Goal: Information Seeking & Learning: Check status

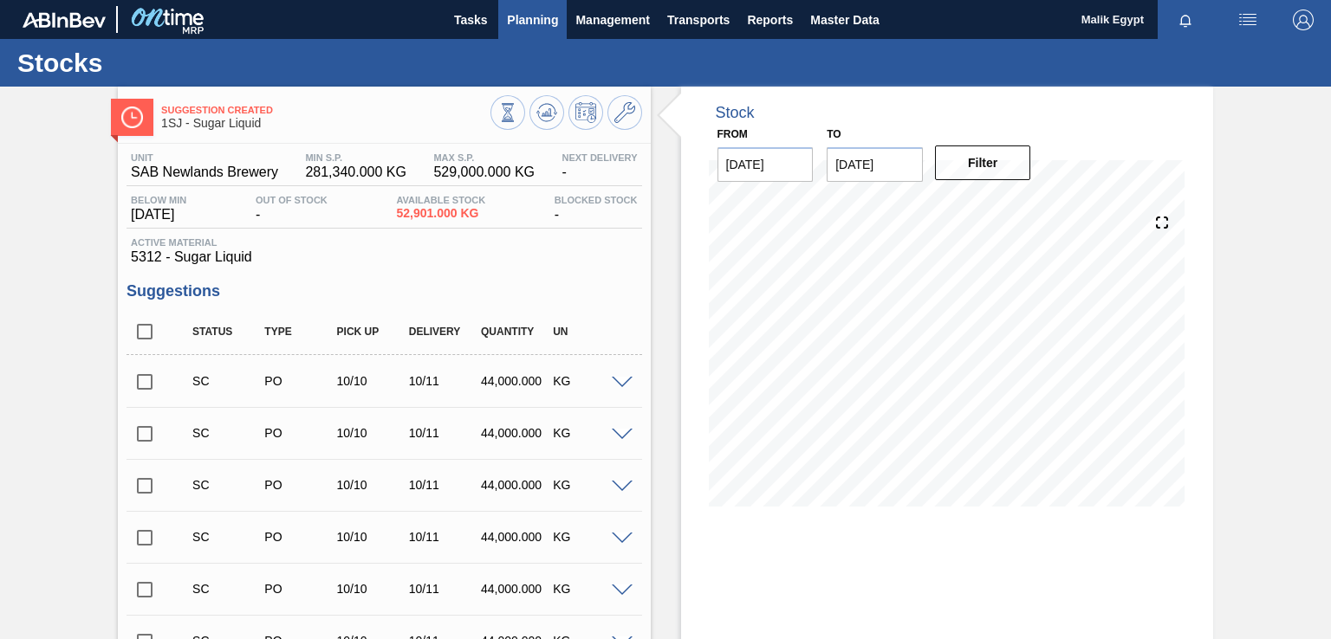
click at [544, 16] on span "Planning" at bounding box center [532, 20] width 51 height 21
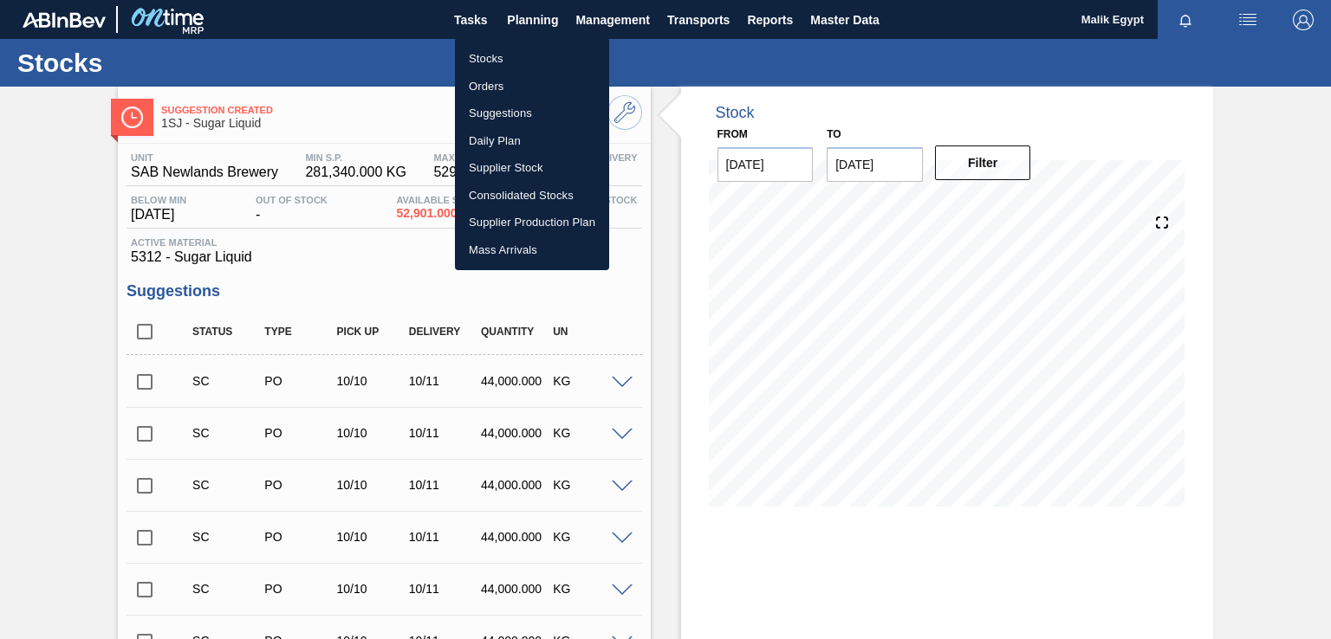
click at [490, 59] on li "Stocks" at bounding box center [532, 59] width 154 height 28
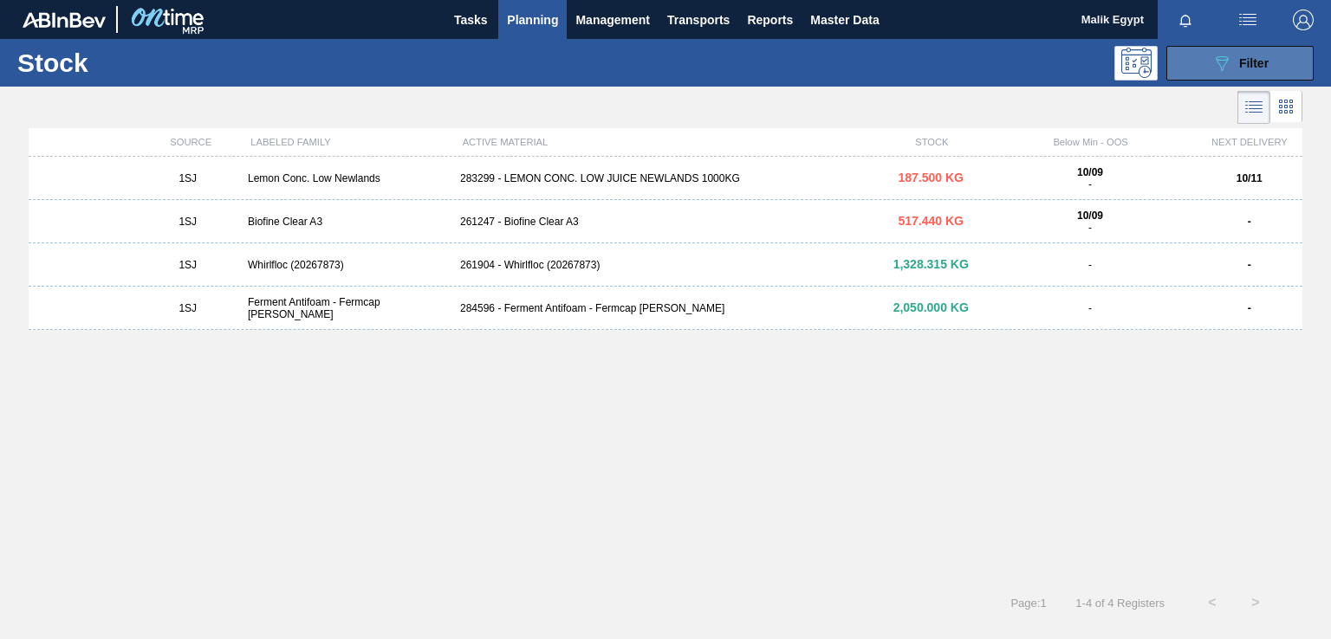
click at [1229, 67] on icon "089F7B8B-B2A5-4AFE-B5C0-19BA573D28AC" at bounding box center [1221, 63] width 21 height 21
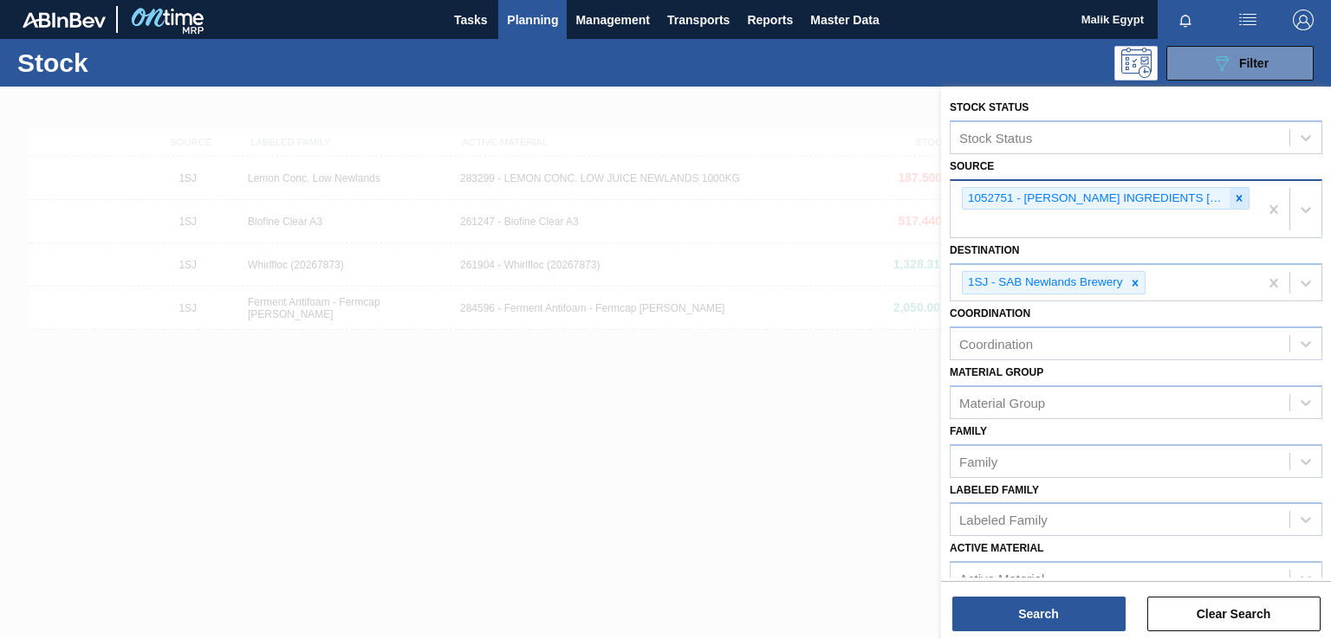
click at [1234, 198] on icon at bounding box center [1239, 198] width 12 height 12
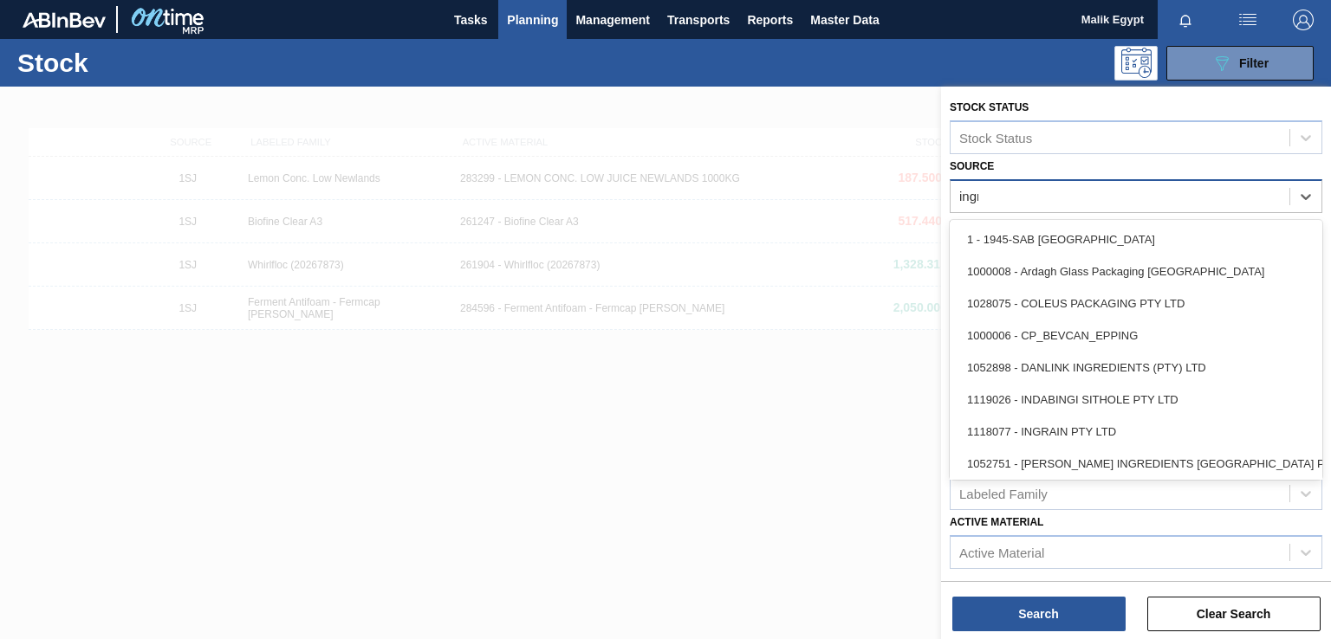
type input "ingra"
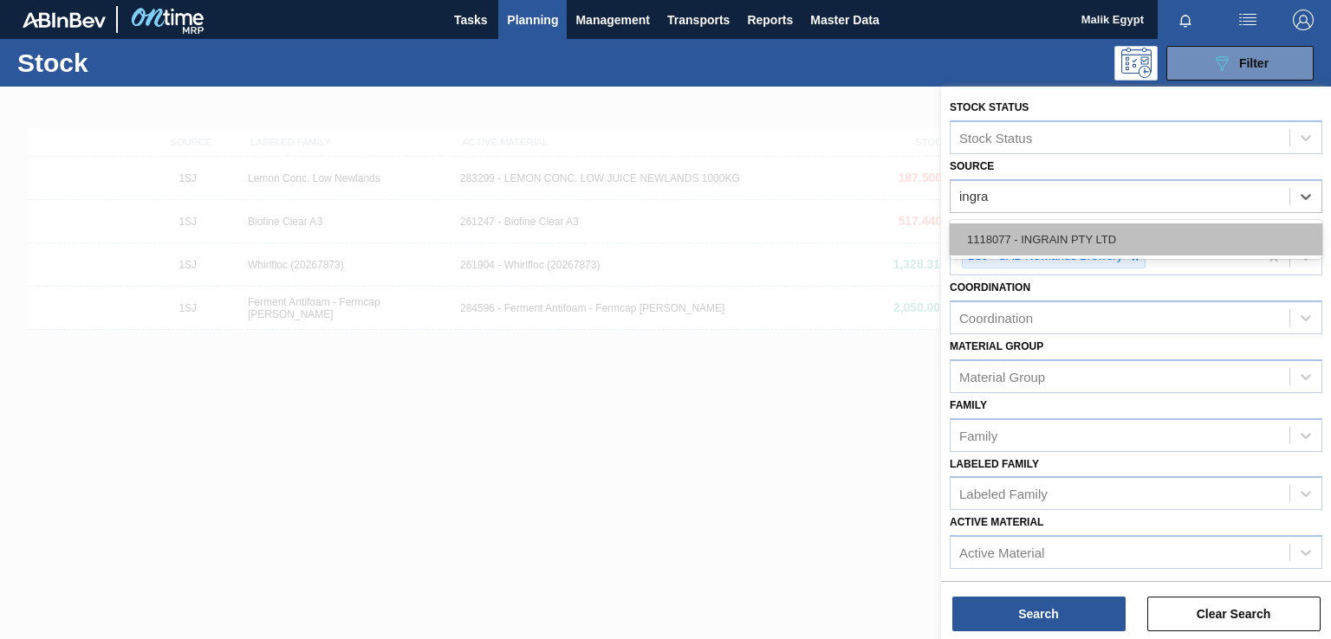
click at [1102, 233] on div "1118077 - INGRAIN PTY LTD" at bounding box center [1136, 240] width 373 height 32
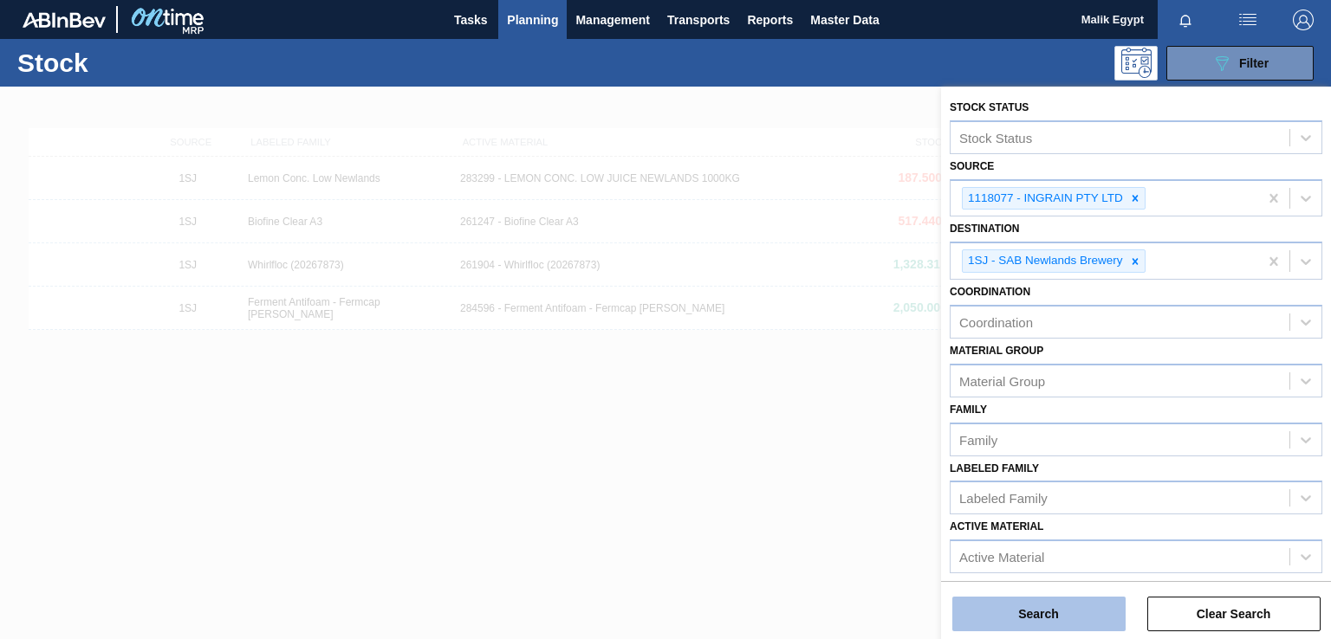
click at [1062, 620] on button "Search" at bounding box center [1038, 614] width 173 height 35
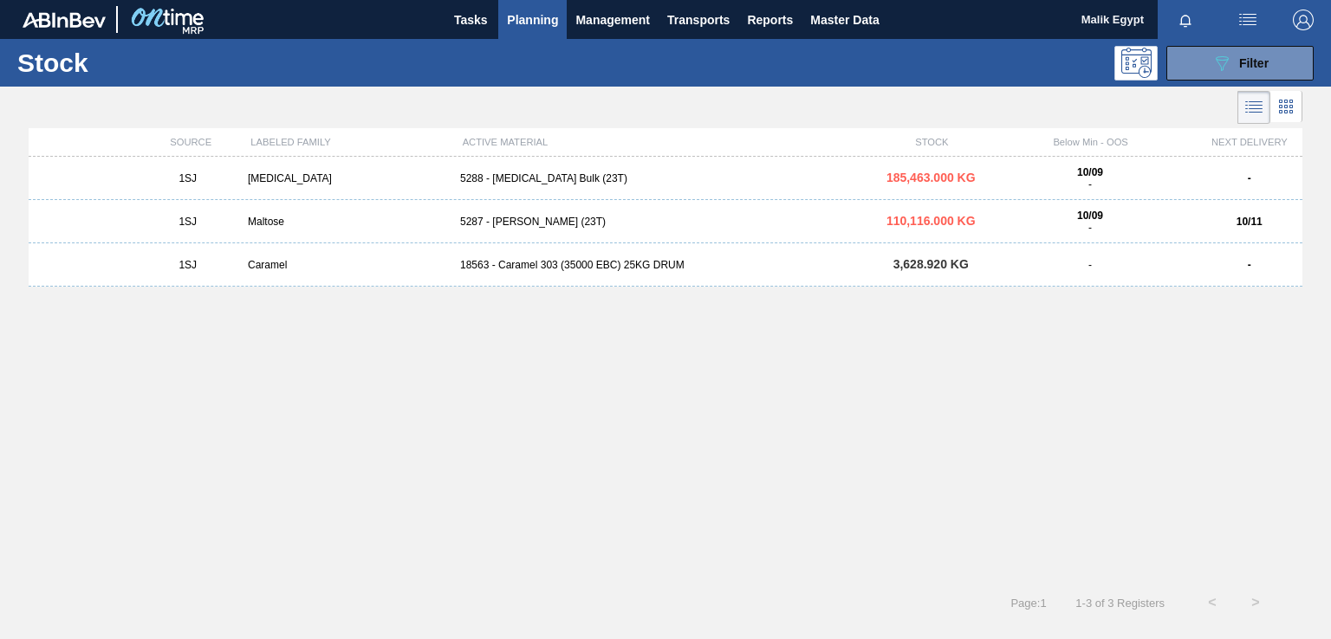
click at [514, 177] on div "5288 - [MEDICAL_DATA] Bulk (23T)" at bounding box center [665, 178] width 425 height 12
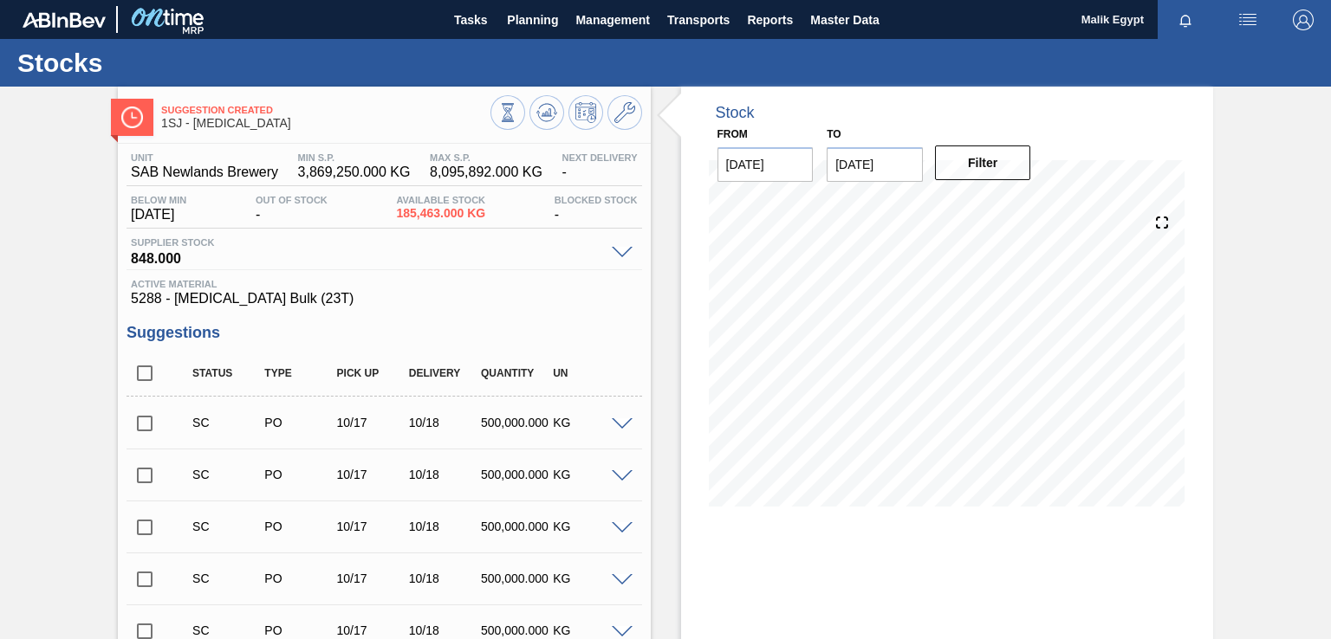
click at [623, 424] on span at bounding box center [622, 424] width 21 height 13
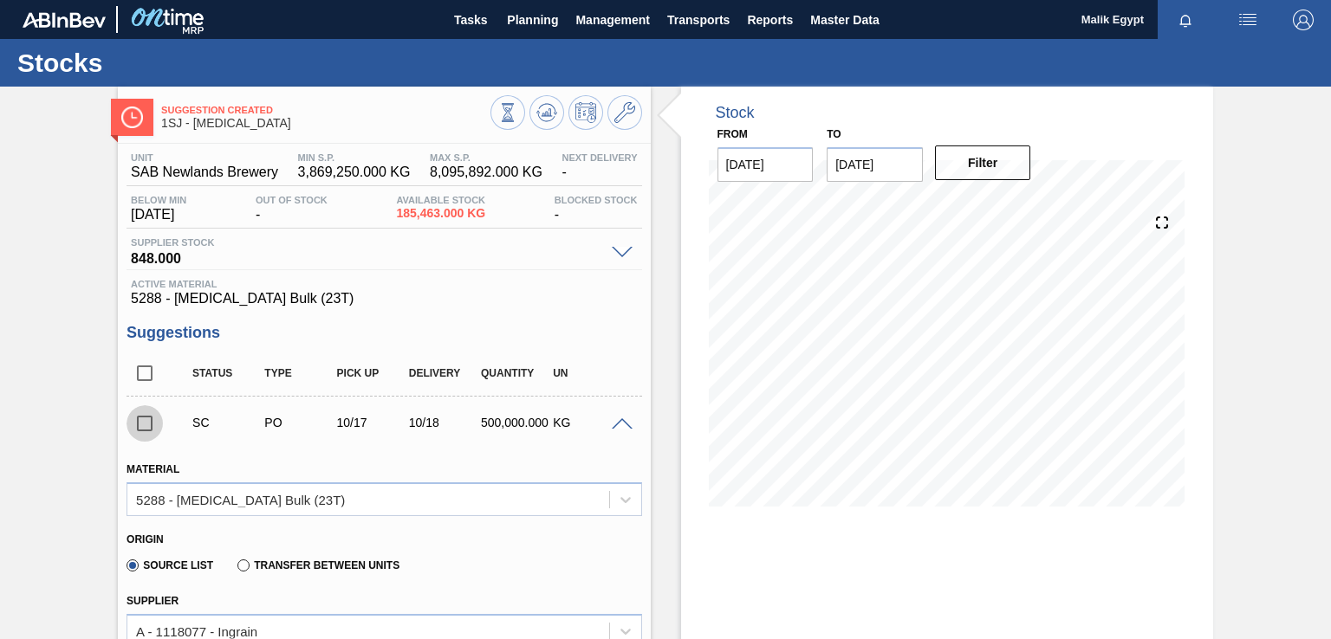
click at [148, 427] on input "checkbox" at bounding box center [144, 423] width 36 height 36
click at [618, 422] on span at bounding box center [622, 424] width 21 height 13
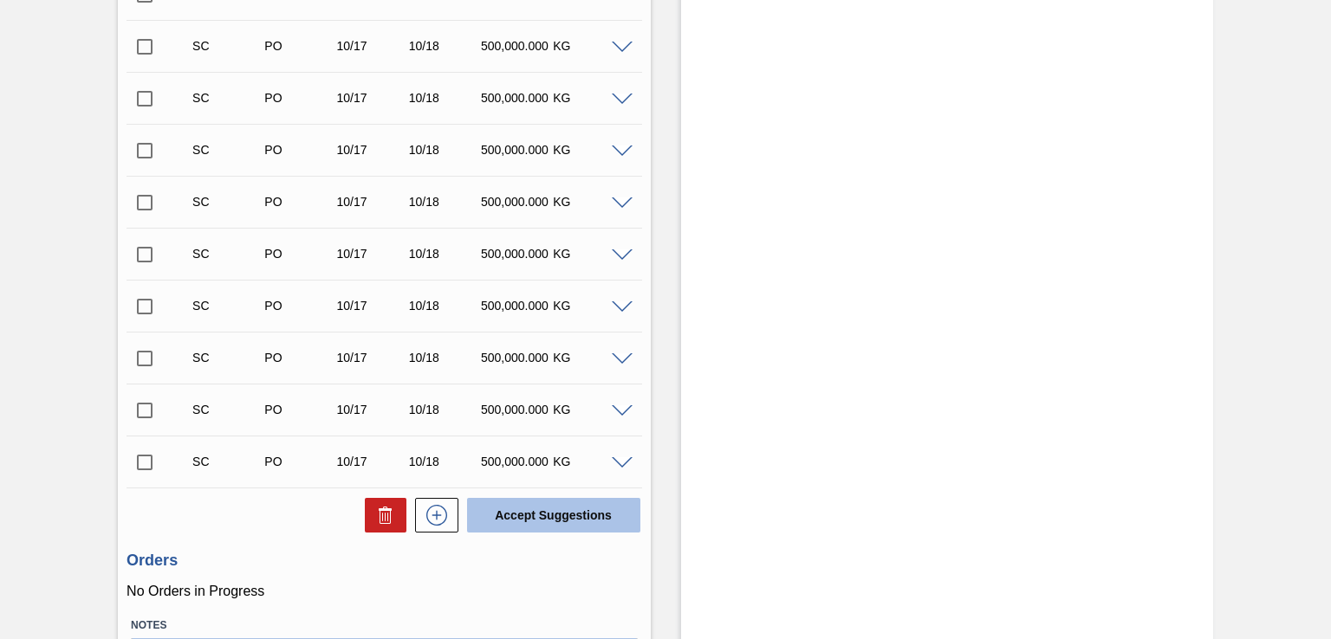
scroll to position [857, 0]
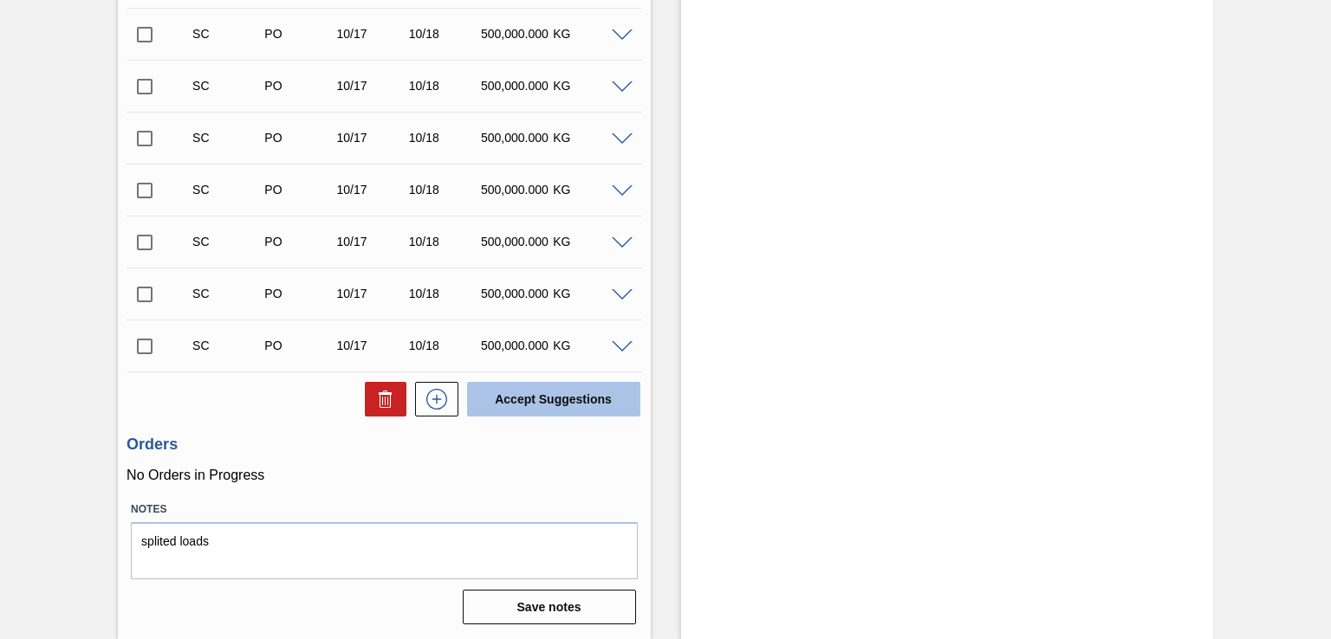
click at [558, 399] on button "Accept Suggestions" at bounding box center [553, 399] width 173 height 35
checkbox input "false"
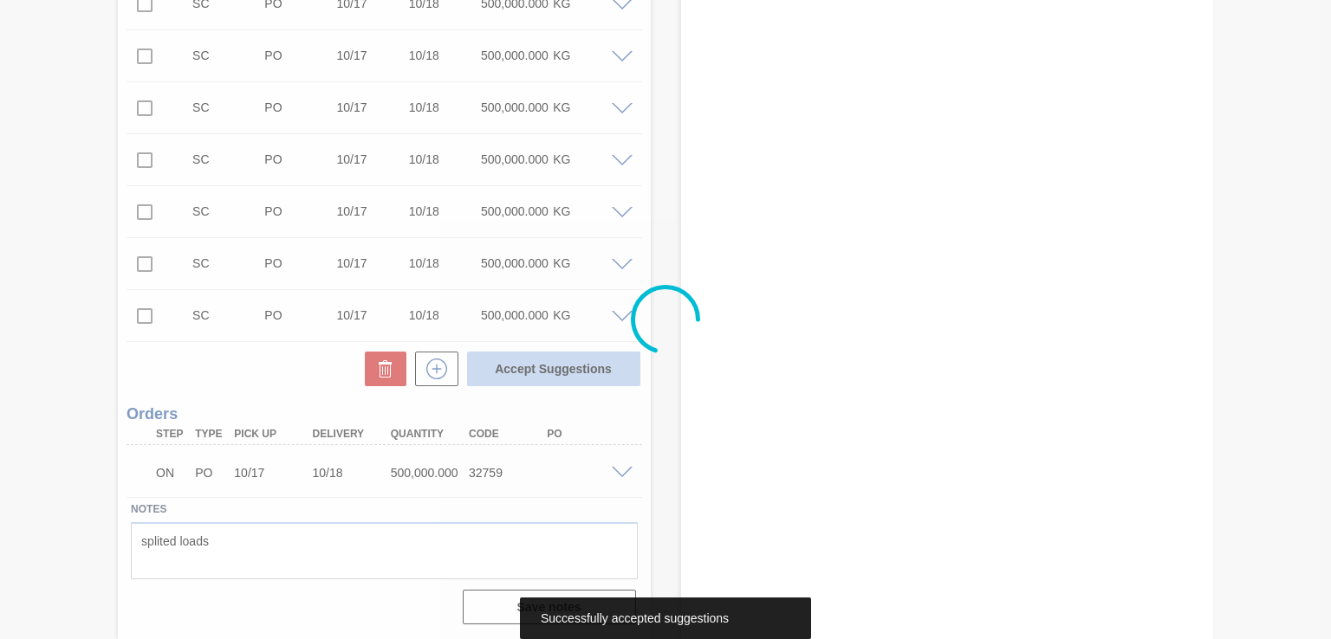
scroll to position [805, 0]
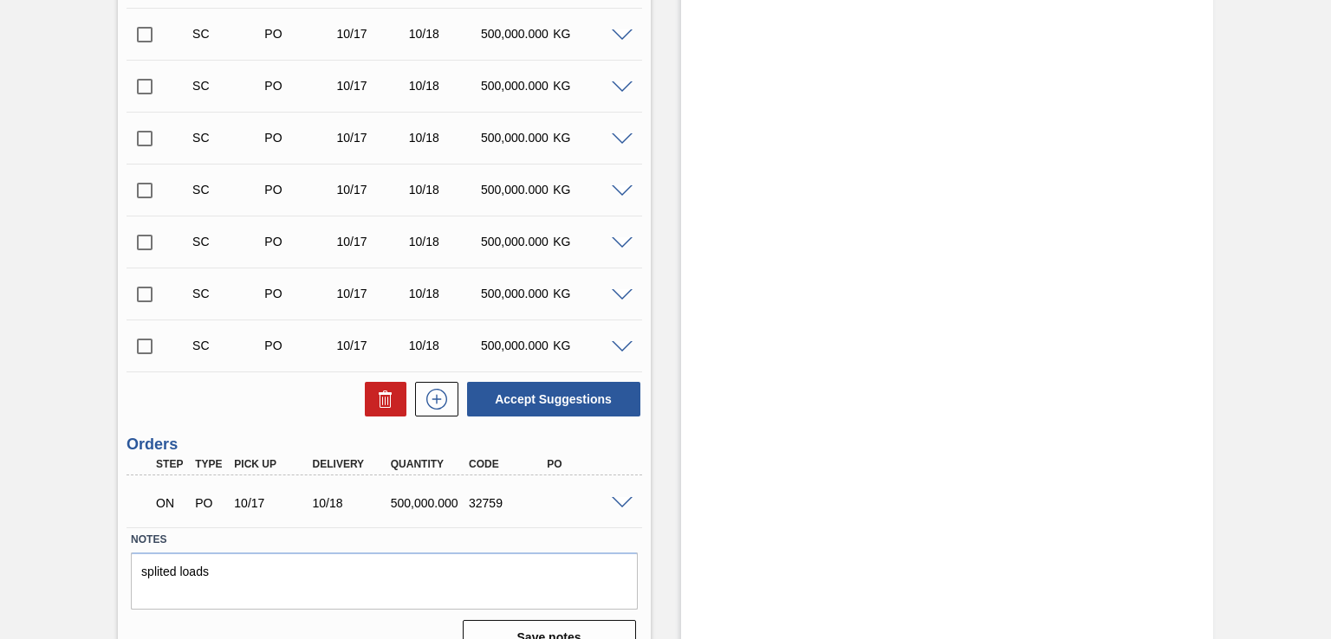
click at [623, 500] on span at bounding box center [622, 503] width 21 height 13
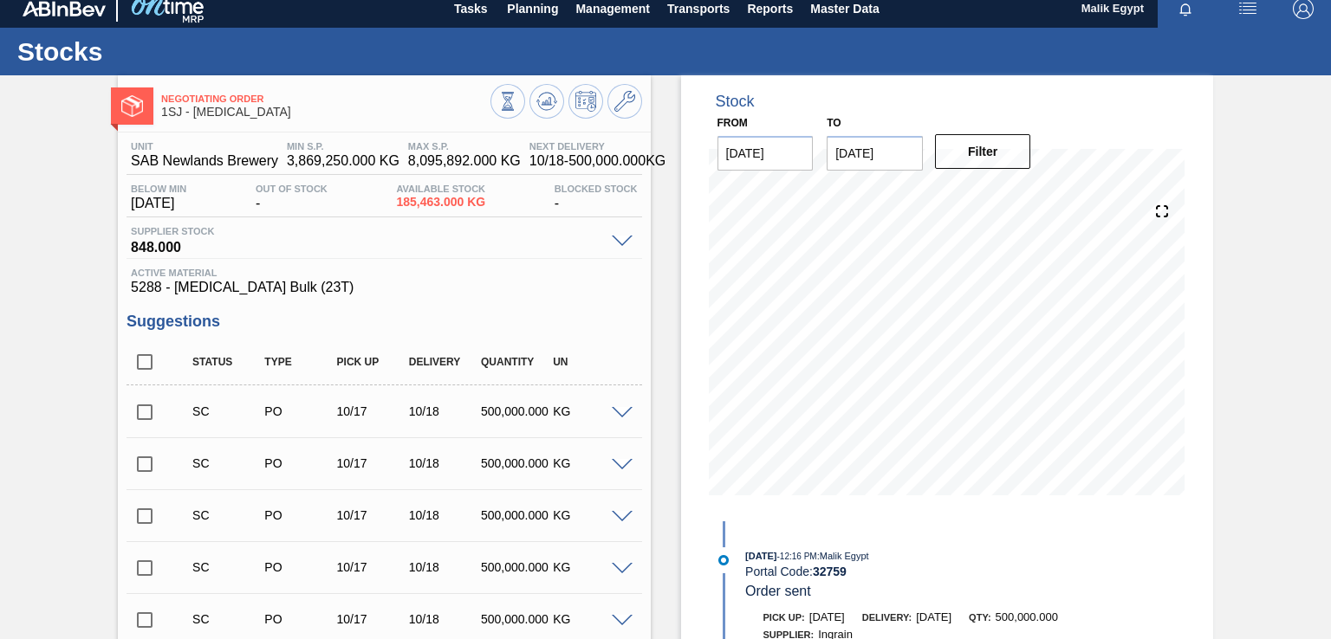
scroll to position [0, 0]
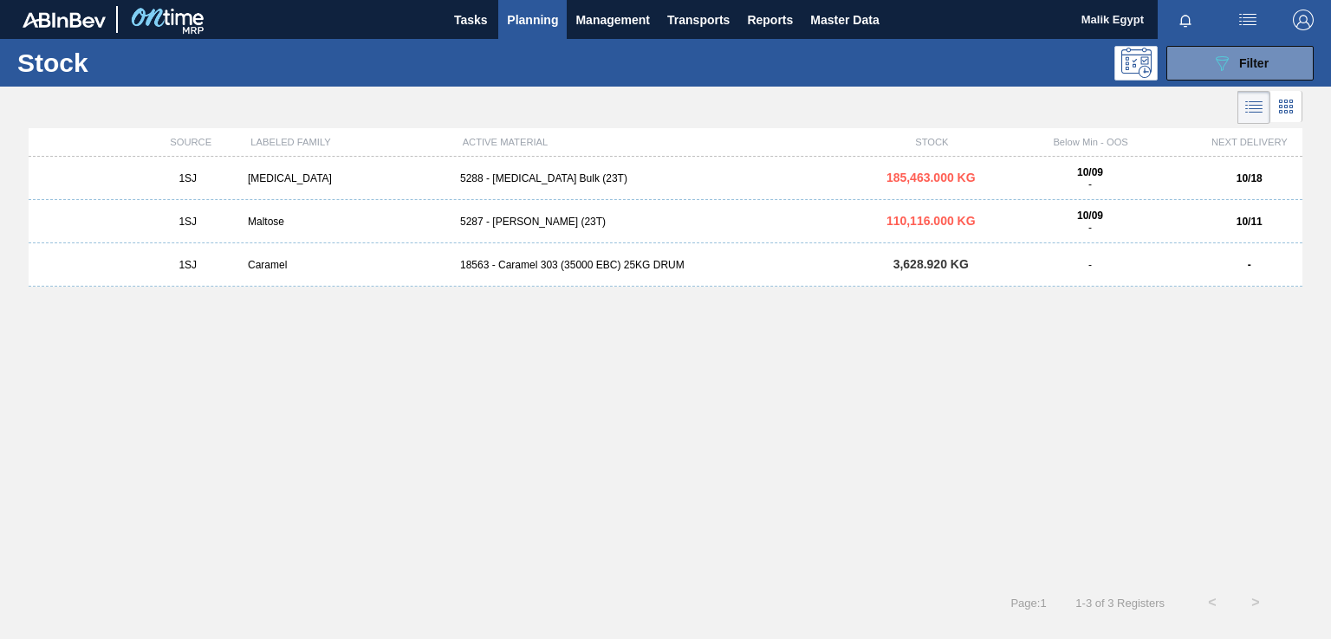
click at [545, 224] on div "5287 - [PERSON_NAME] (23T)" at bounding box center [665, 222] width 425 height 12
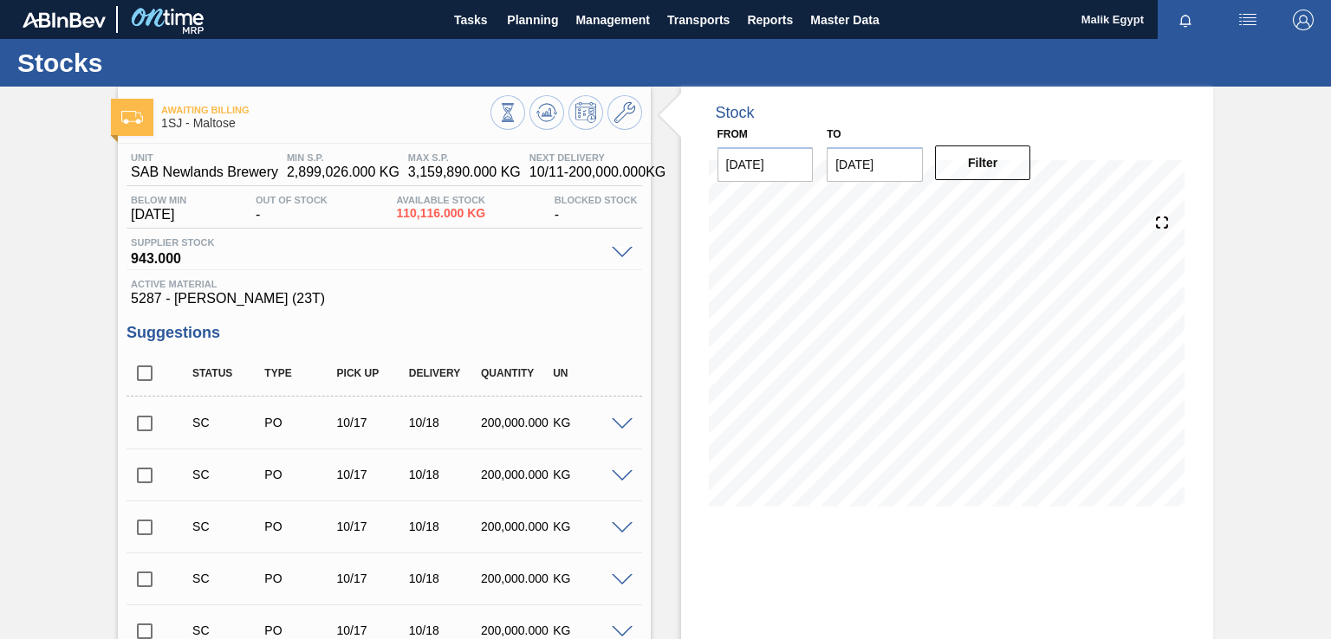
click at [151, 425] on input "checkbox" at bounding box center [144, 423] width 36 height 36
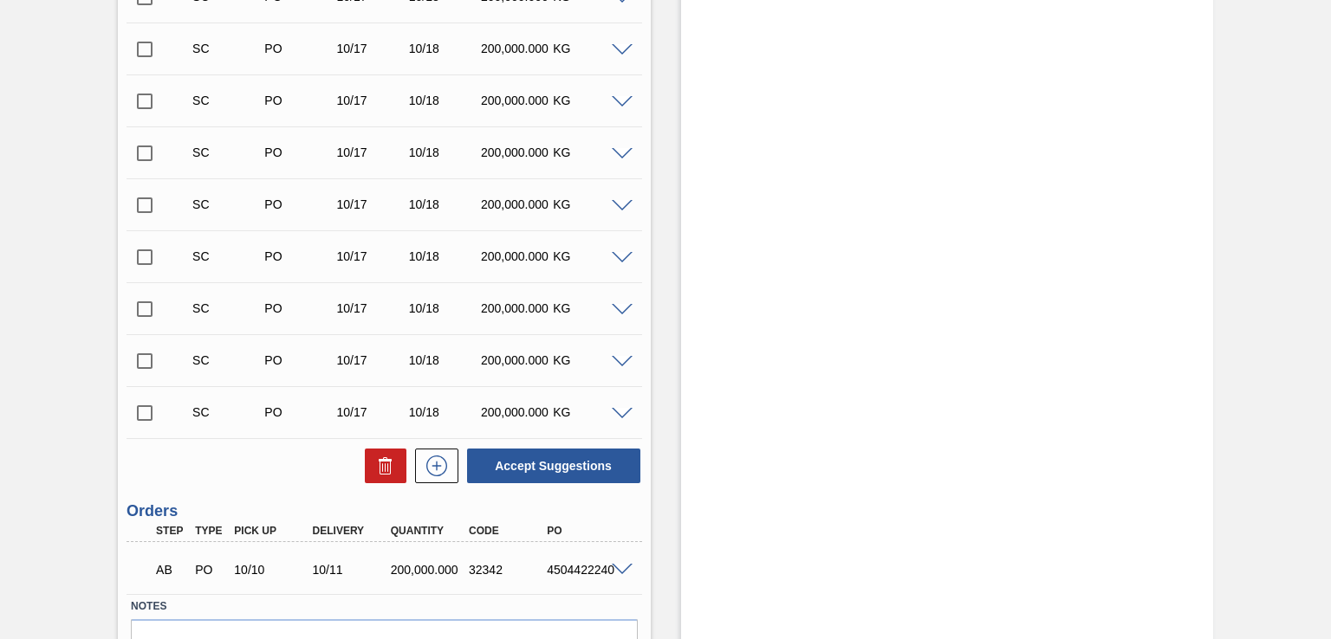
scroll to position [835, 0]
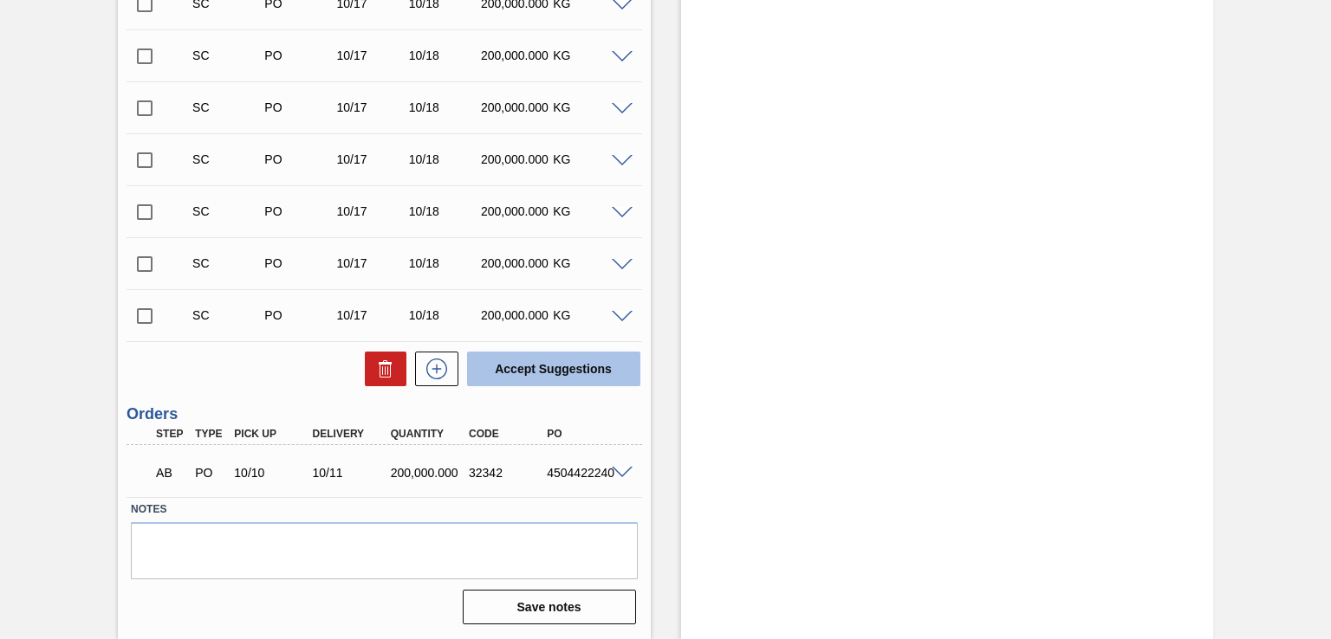
click at [557, 373] on button "Accept Suggestions" at bounding box center [553, 369] width 173 height 35
checkbox input "false"
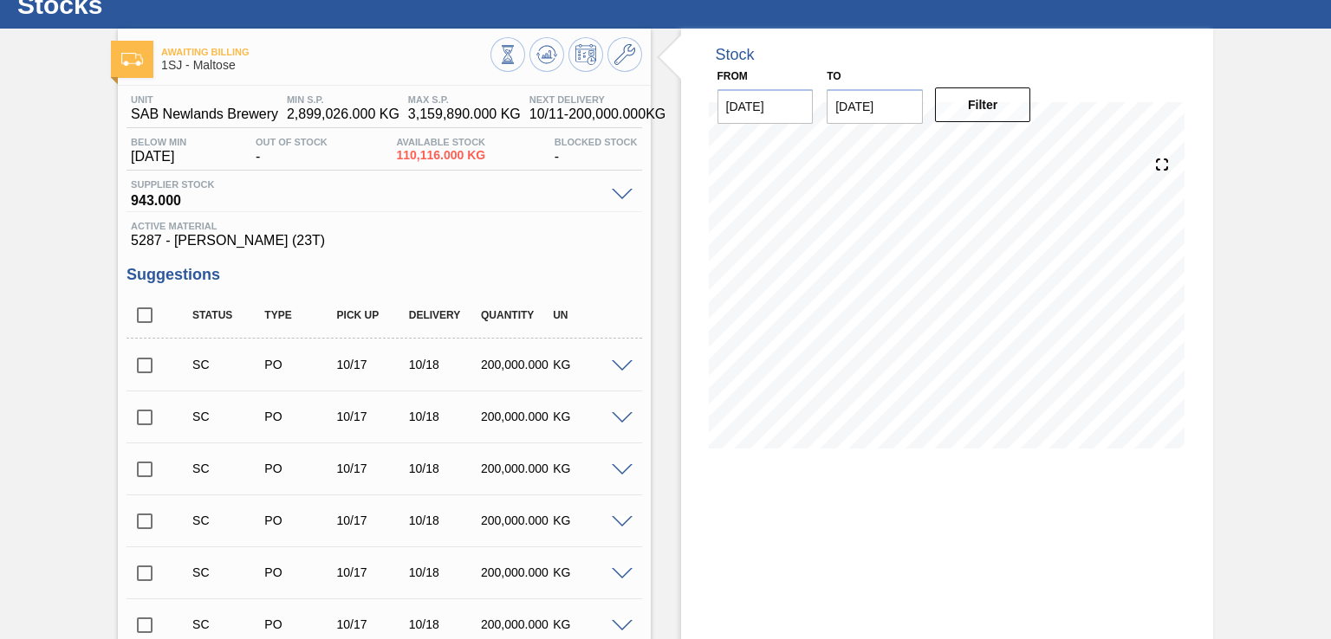
scroll to position [0, 0]
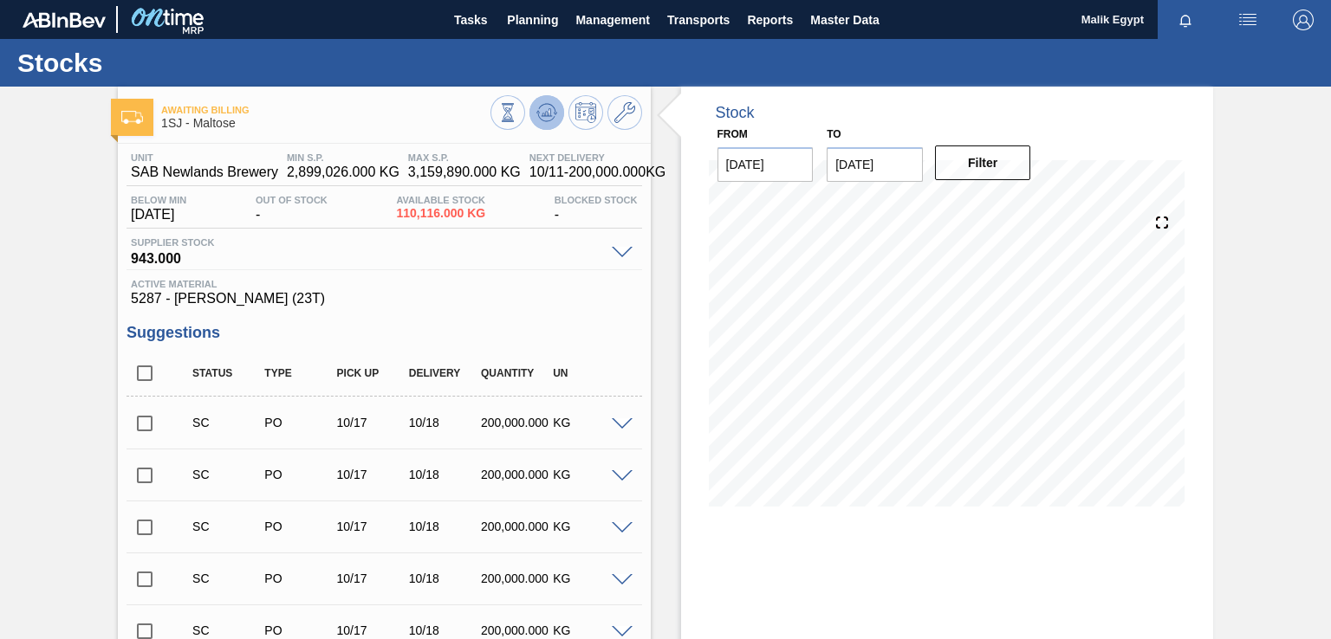
click at [551, 113] on icon at bounding box center [546, 112] width 21 height 21
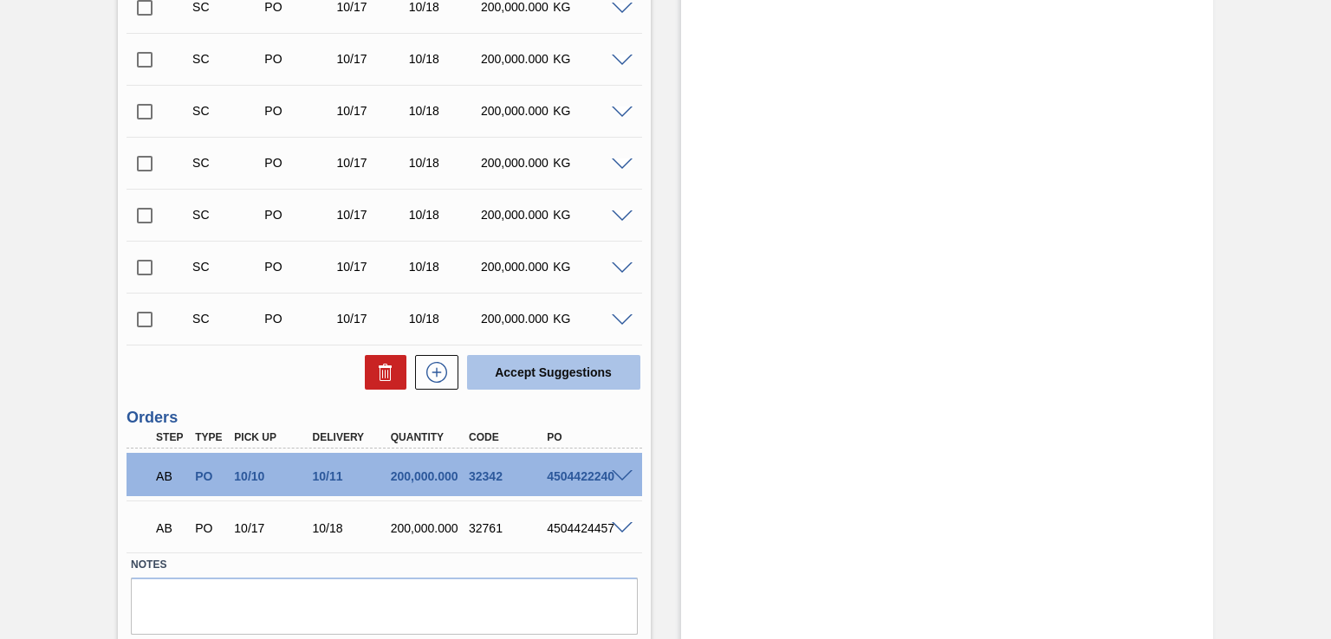
scroll to position [835, 0]
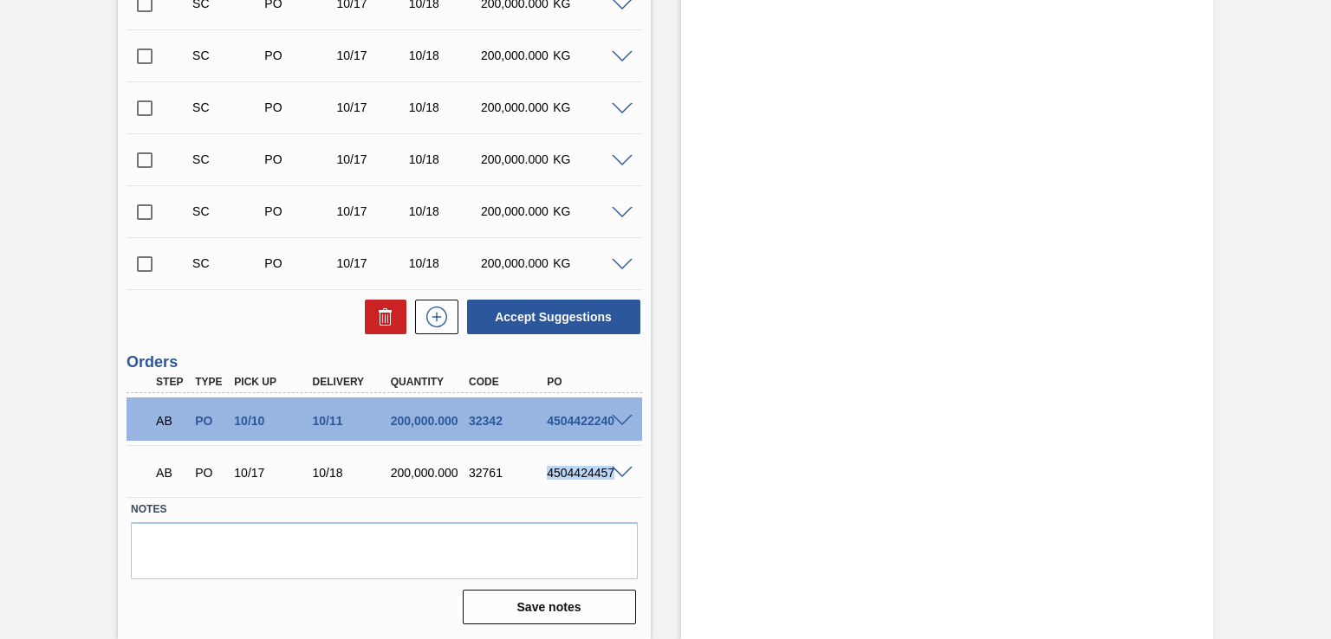
drag, startPoint x: 548, startPoint y: 471, endPoint x: 608, endPoint y: 471, distance: 60.7
click at [608, 471] on div "AB PO 10/17 10/18 200,000.000 32761 4504424457" at bounding box center [383, 471] width 515 height 43
copy div "4504424457"
click at [624, 471] on span at bounding box center [622, 473] width 21 height 13
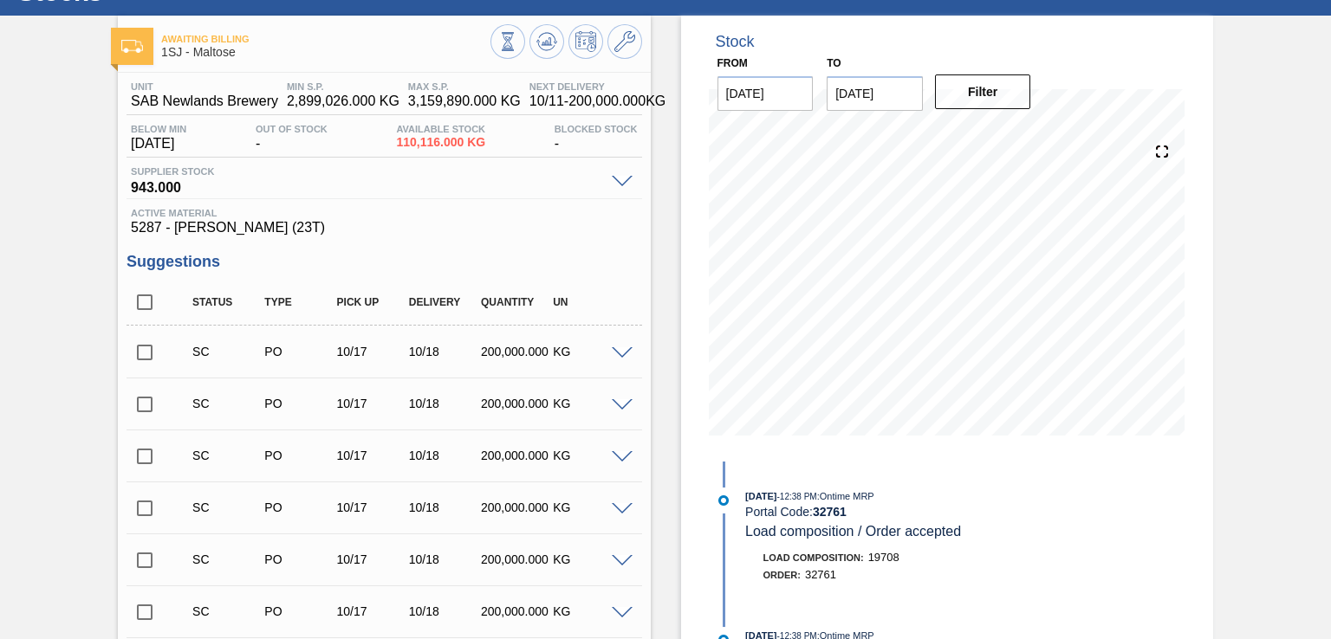
scroll to position [0, 0]
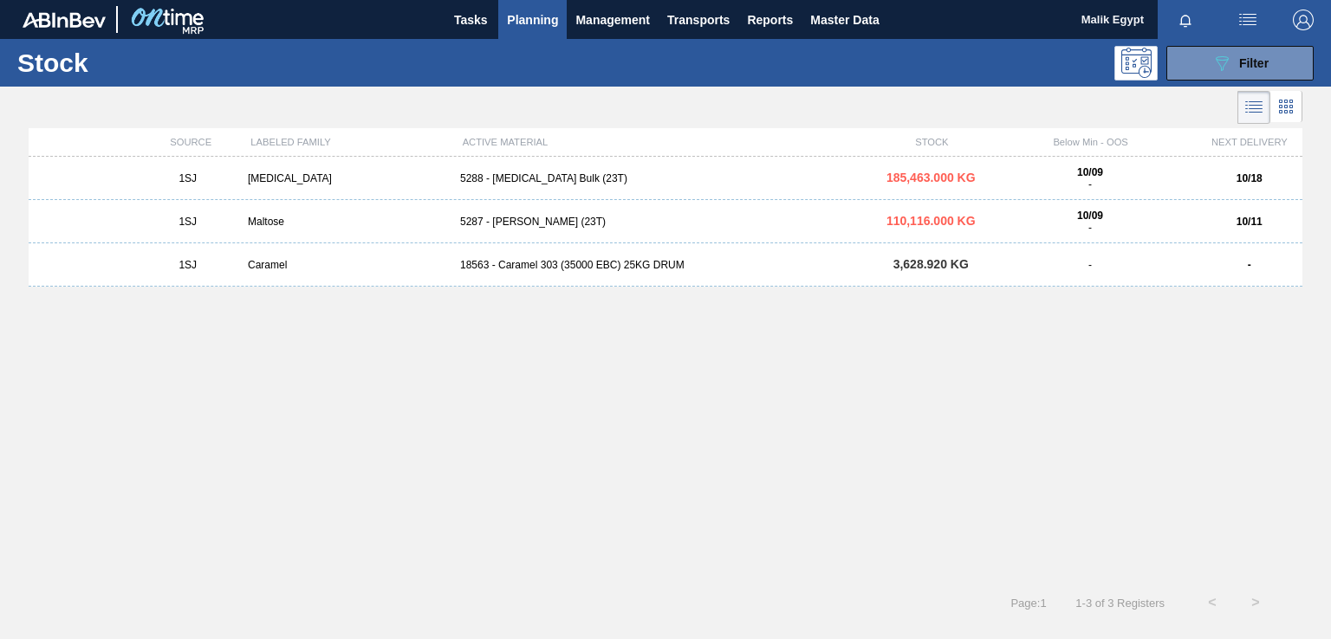
click at [522, 176] on div "5288 - [MEDICAL_DATA] Bulk (23T)" at bounding box center [665, 178] width 425 height 12
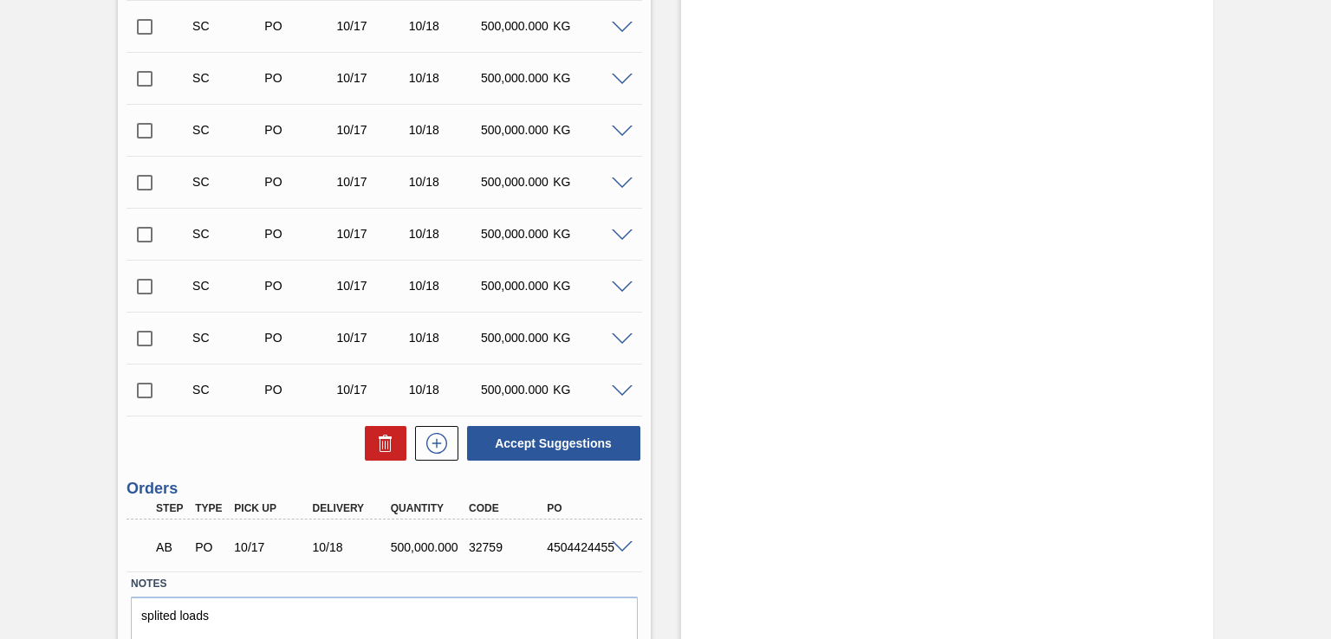
scroll to position [835, 0]
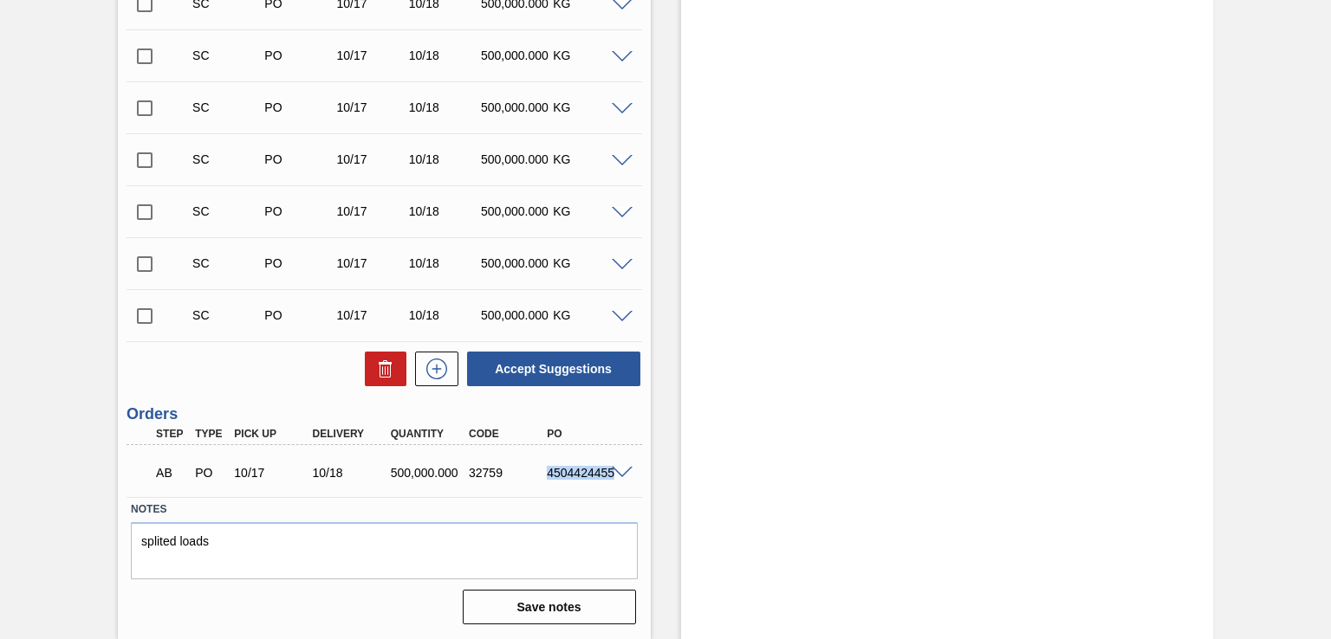
drag, startPoint x: 548, startPoint y: 470, endPoint x: 626, endPoint y: 486, distance: 80.5
click at [626, 486] on div "AB PO 10/17 10/18 500,000.000 32759 4504424455" at bounding box center [383, 471] width 515 height 43
copy div "4504424455"
